Goal: Information Seeking & Learning: Learn about a topic

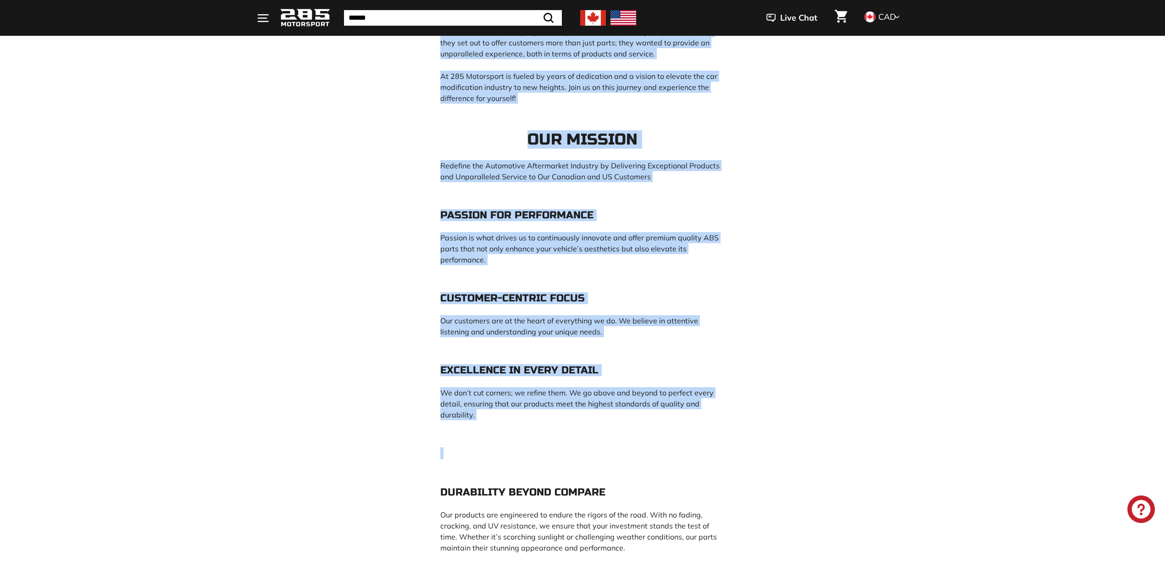
scroll to position [672, 0]
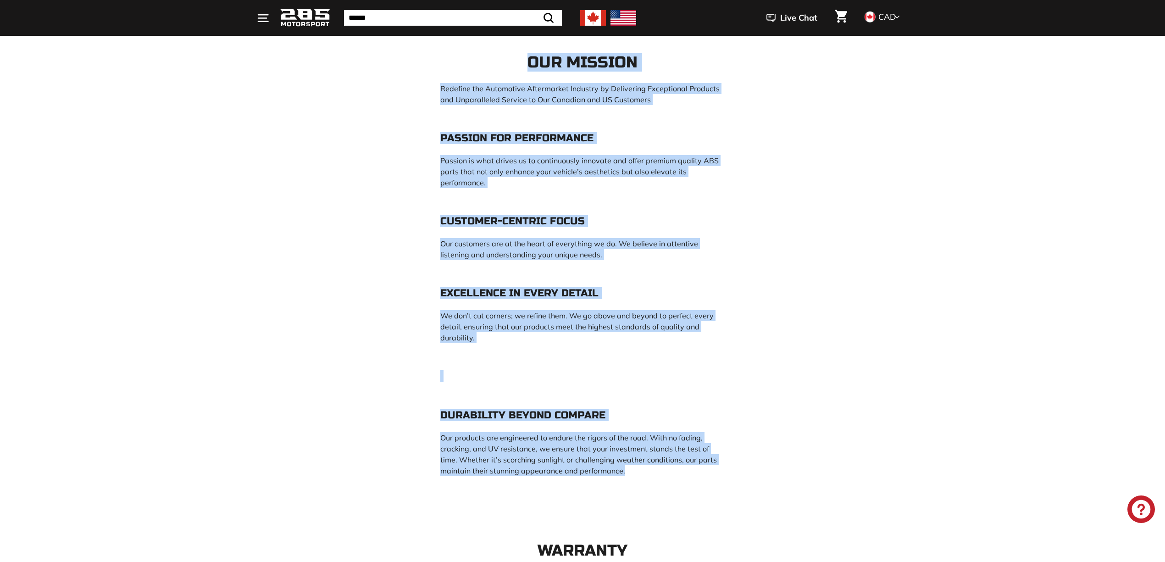
drag, startPoint x: 435, startPoint y: 201, endPoint x: 665, endPoint y: 474, distance: 356.6
click at [665, 474] on div "About Us ● History ● Mission ● The Highest Quality Of Products ● Warranty ● US …" at bounding box center [582, 357] width 321 height 1810
copy div "In [DATE], 285 Motorsport was born, marking the beginning of our commitment to …"
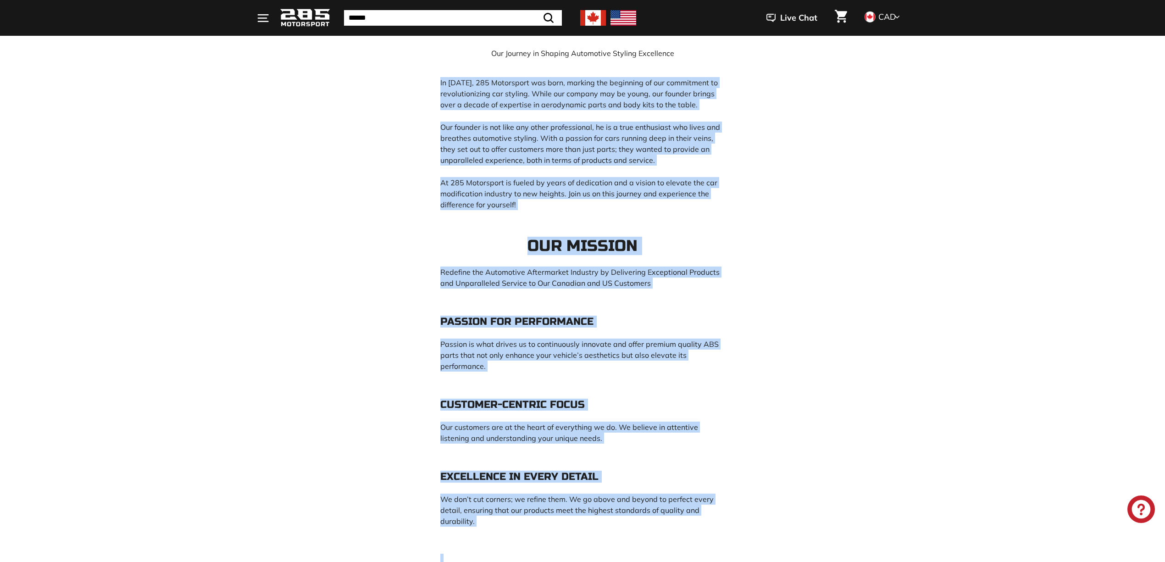
scroll to position [244, 0]
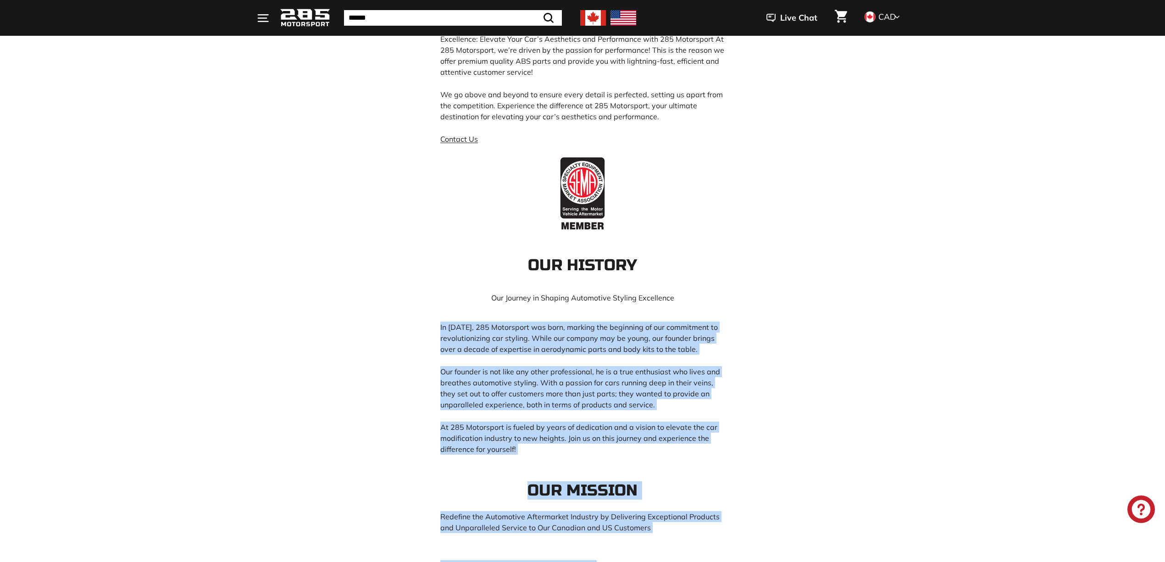
click at [646, 452] on p "At 285 Motorsport is fueled by years of dedication and a vision to elevate the …" at bounding box center [582, 437] width 284 height 33
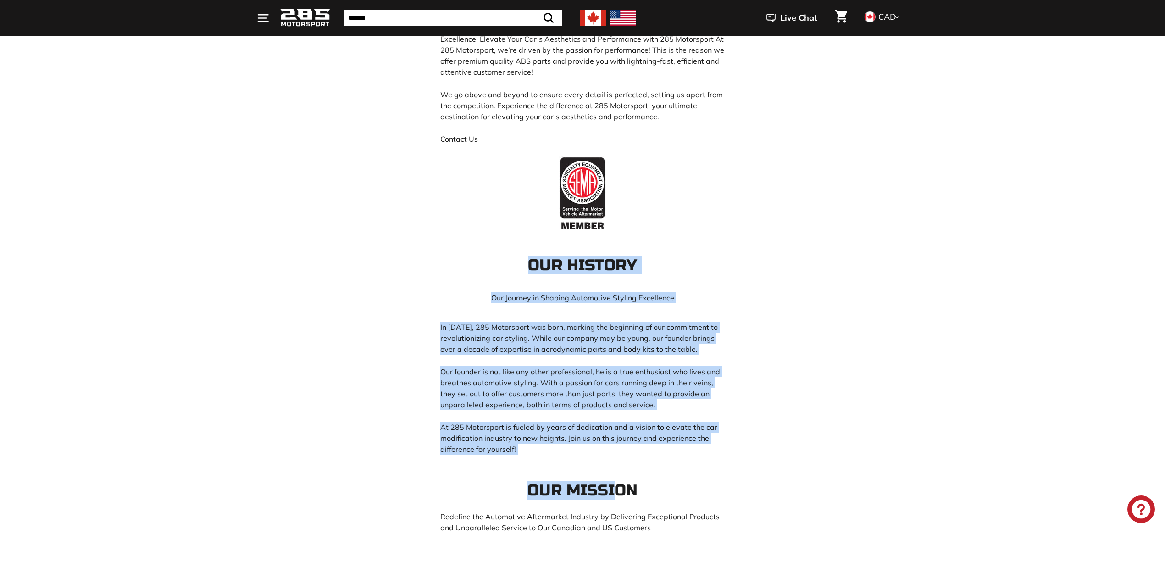
drag, startPoint x: 613, startPoint y: 461, endPoint x: 469, endPoint y: 261, distance: 246.1
copy div "Our History Our Journey in Shaping Automotive Styling Excellence In [DATE], 285…"
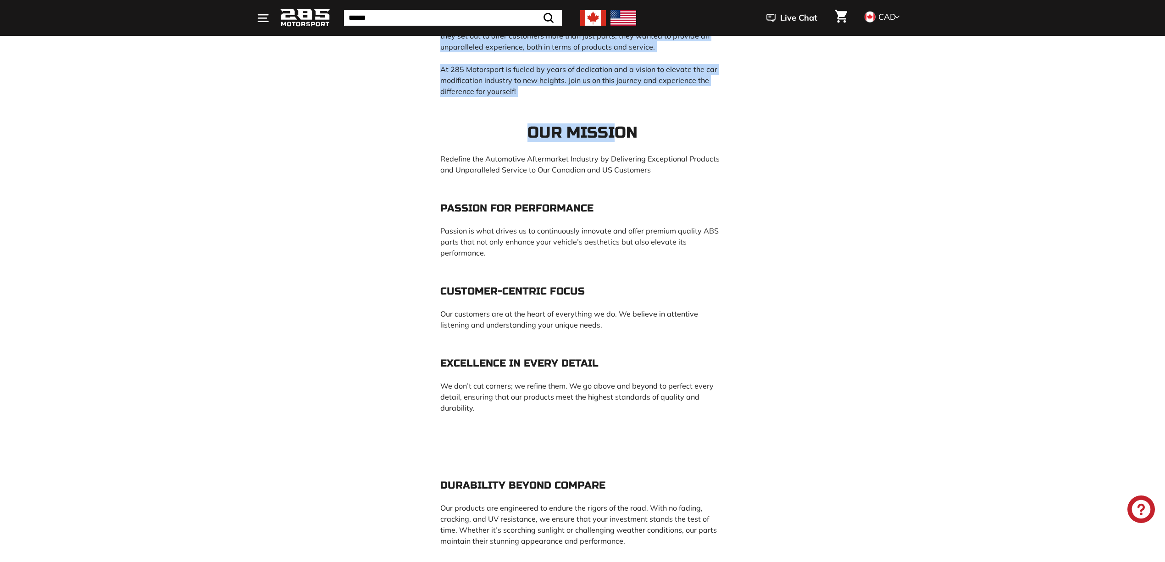
scroll to position [611, 0]
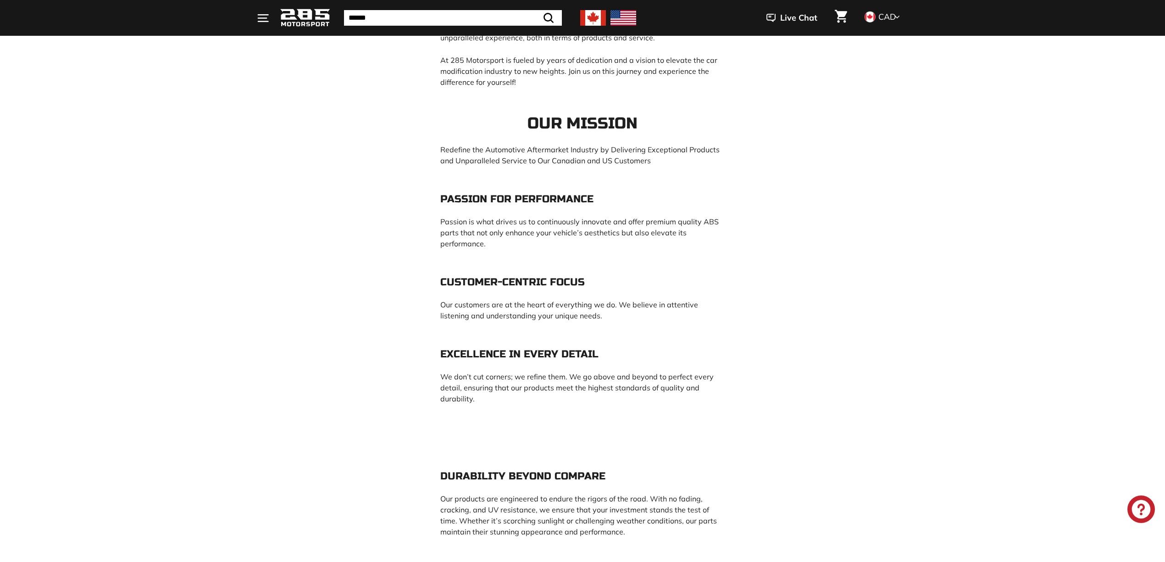
click at [624, 200] on h4 "Passion for Performance" at bounding box center [582, 198] width 284 height 11
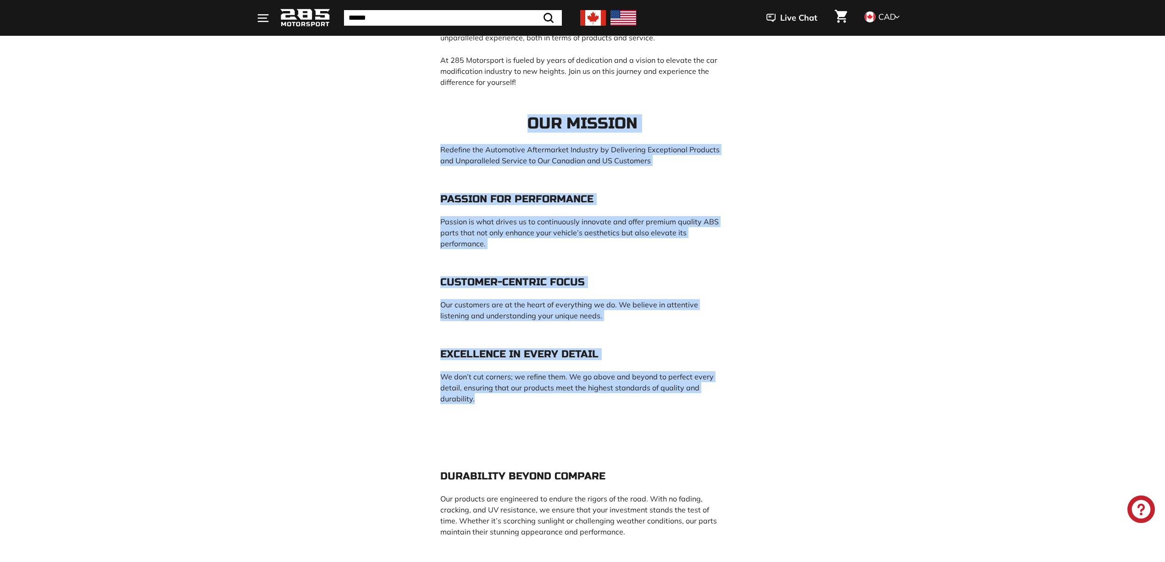
drag, startPoint x: 514, startPoint y: 402, endPoint x: 435, endPoint y: 131, distance: 282.3
click at [435, 131] on div "About Us ● History ● Mission ● The Highest Quality Of Products ● Warranty ● US …" at bounding box center [582, 418] width 321 height 1810
copy div "Our mission Redefine the Automotive Aftermarket Industry by Delivering Exceptio…"
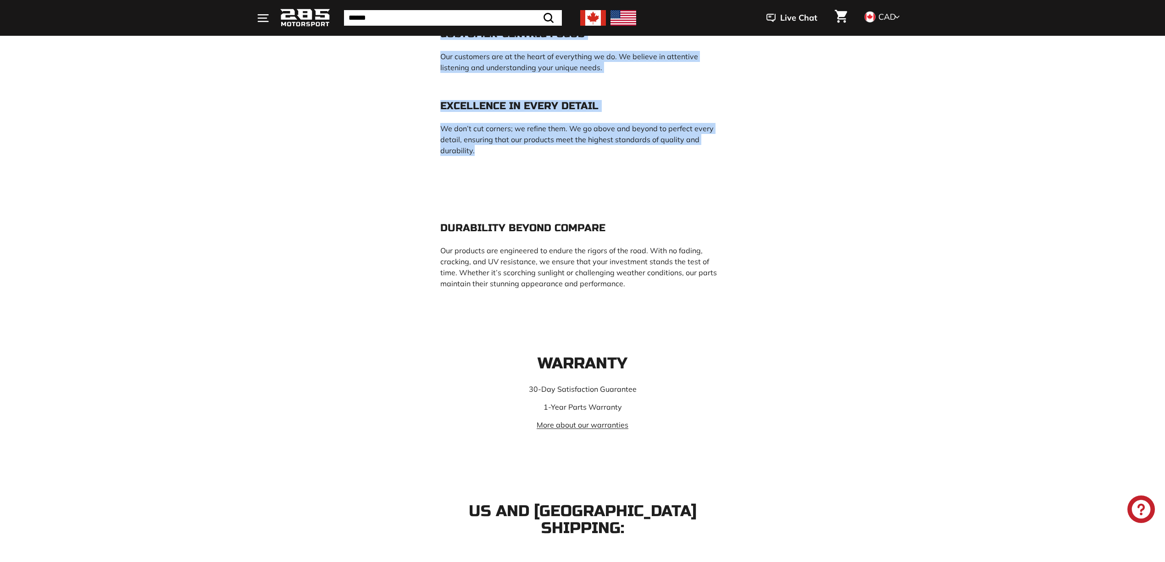
scroll to position [795, 0]
